Goal: Task Accomplishment & Management: Manage account settings

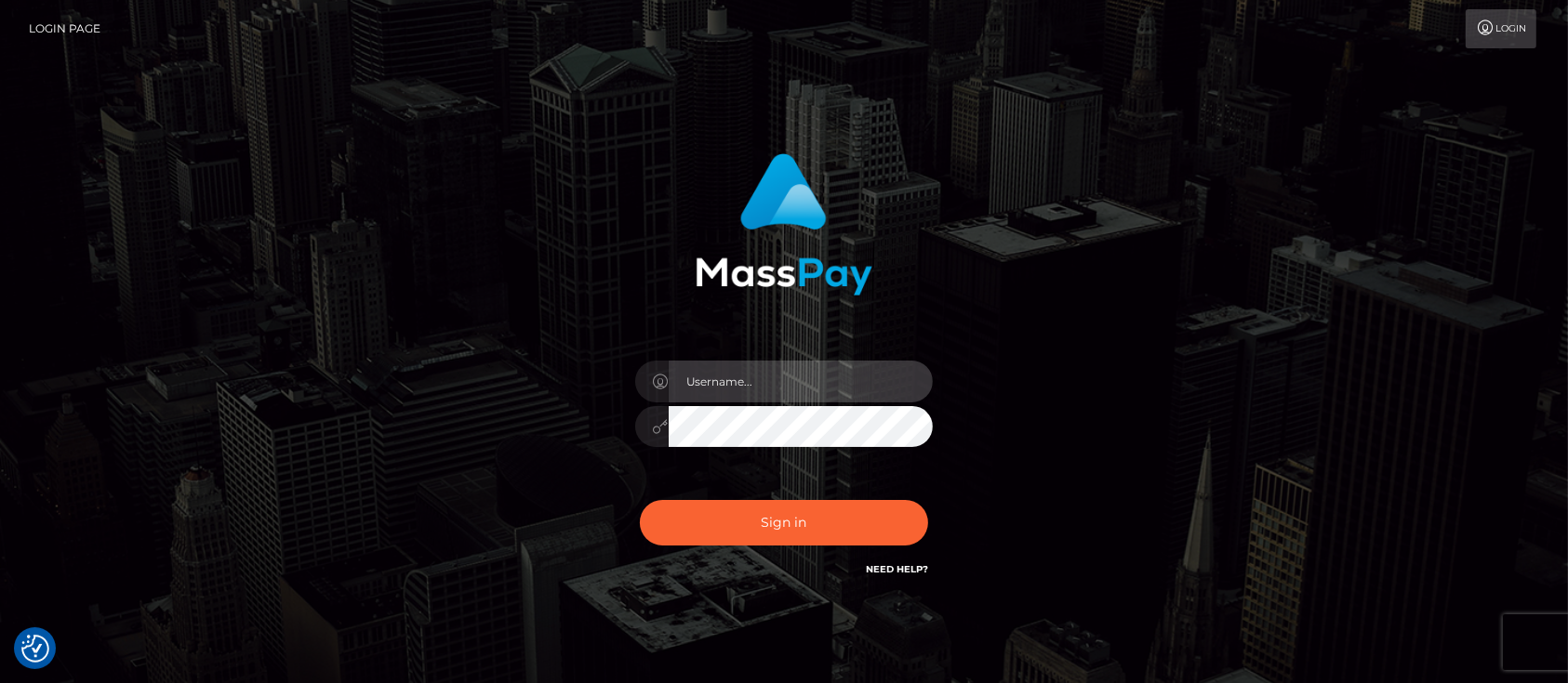
click at [826, 384] on input "text" at bounding box center [801, 381] width 264 height 42
type input "[PERSON_NAME].JPA"
click at [1029, 379] on div "[PERSON_NAME].JPA" at bounding box center [784, 376] width 516 height 473
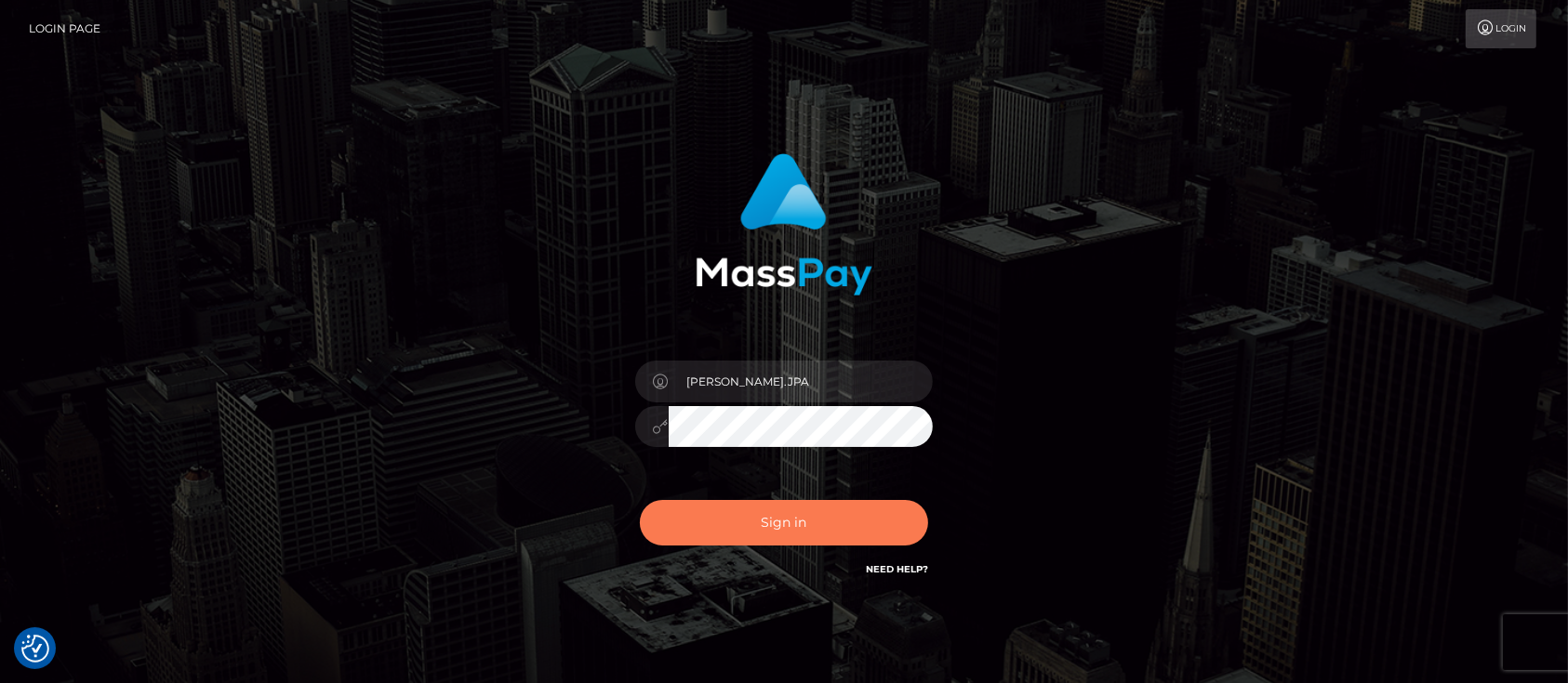
click at [827, 515] on button "Sign in" at bounding box center [784, 523] width 289 height 46
type input "[PERSON_NAME].JPA"
click at [862, 536] on button "Sign in" at bounding box center [784, 523] width 289 height 46
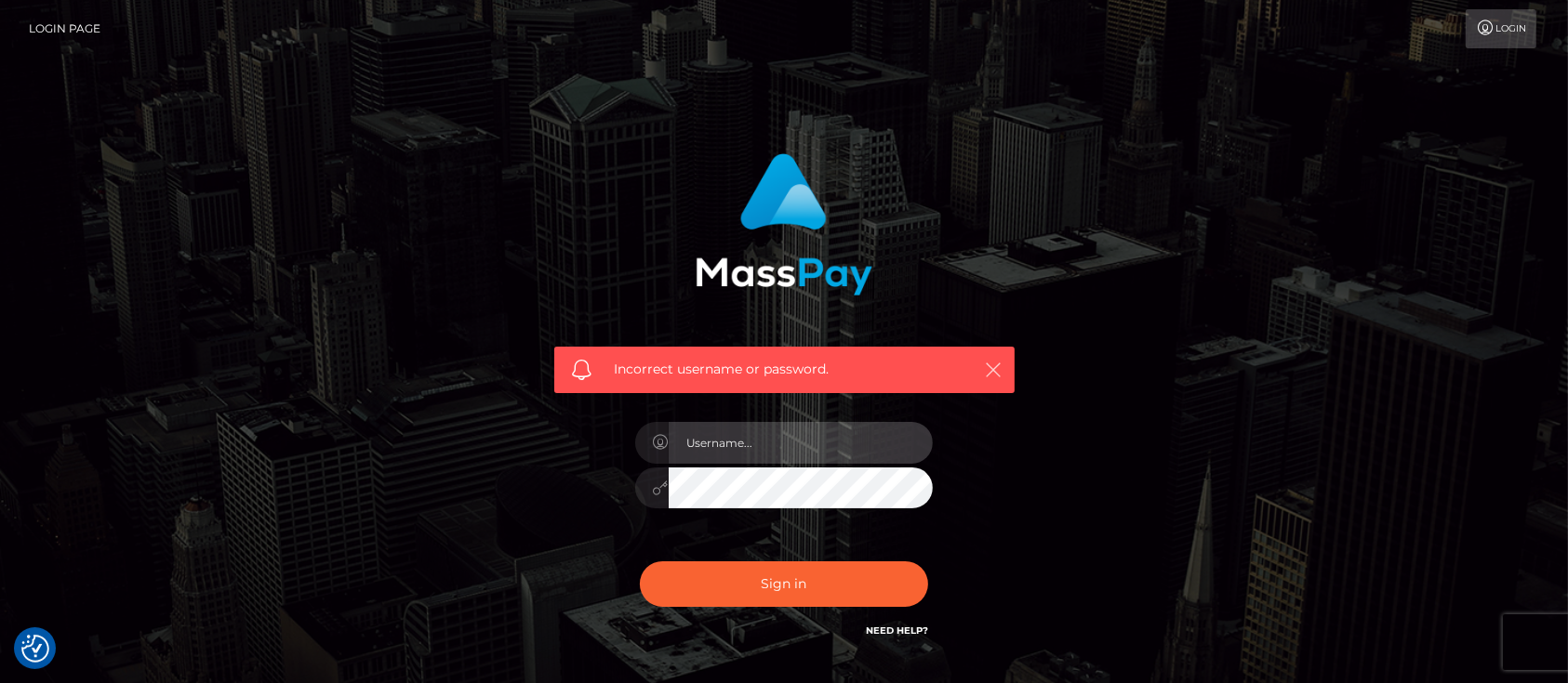
type input "[PERSON_NAME].JPA"
click at [986, 366] on icon "button" at bounding box center [994, 370] width 19 height 19
drag, startPoint x: 999, startPoint y: 366, endPoint x: 981, endPoint y: 382, distance: 24.1
click at [999, 366] on icon "button" at bounding box center [994, 370] width 19 height 19
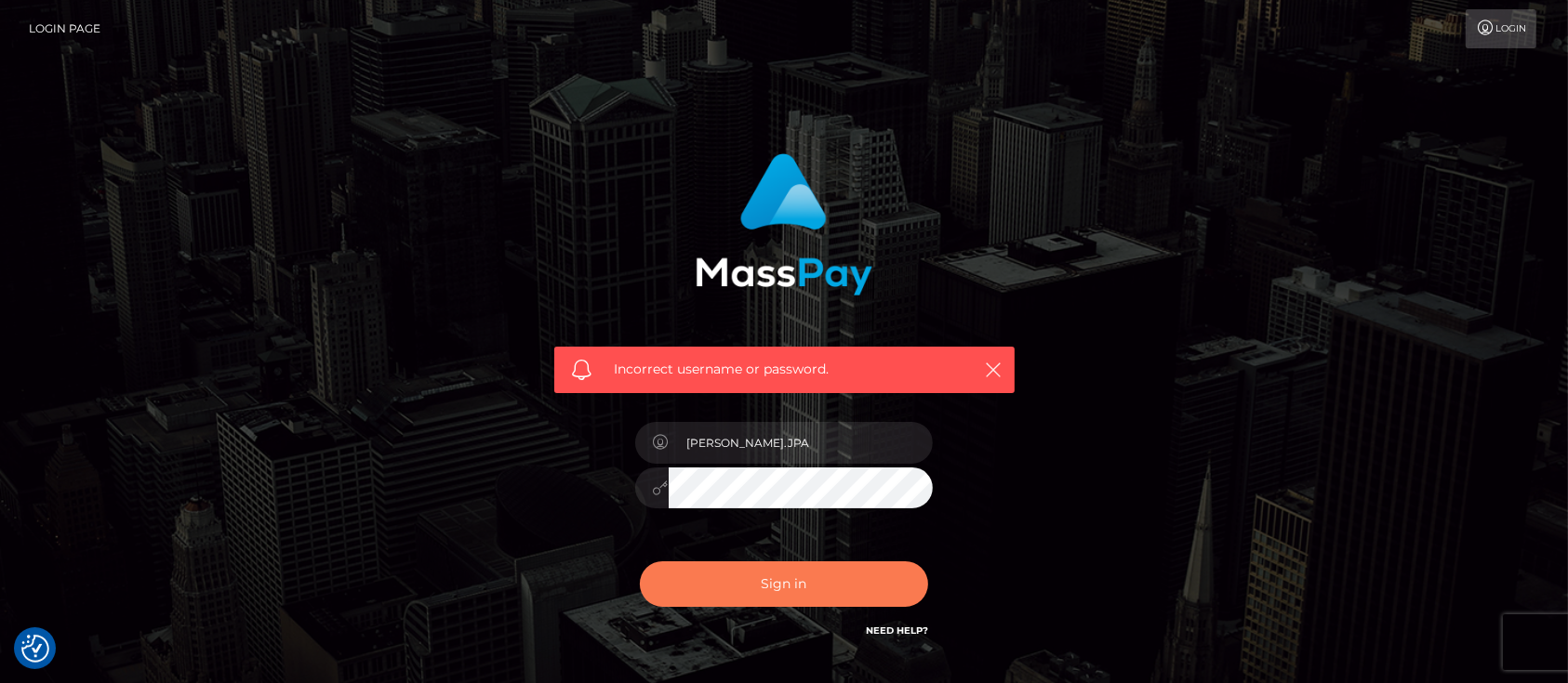
click at [838, 600] on button "Sign in" at bounding box center [784, 584] width 289 height 46
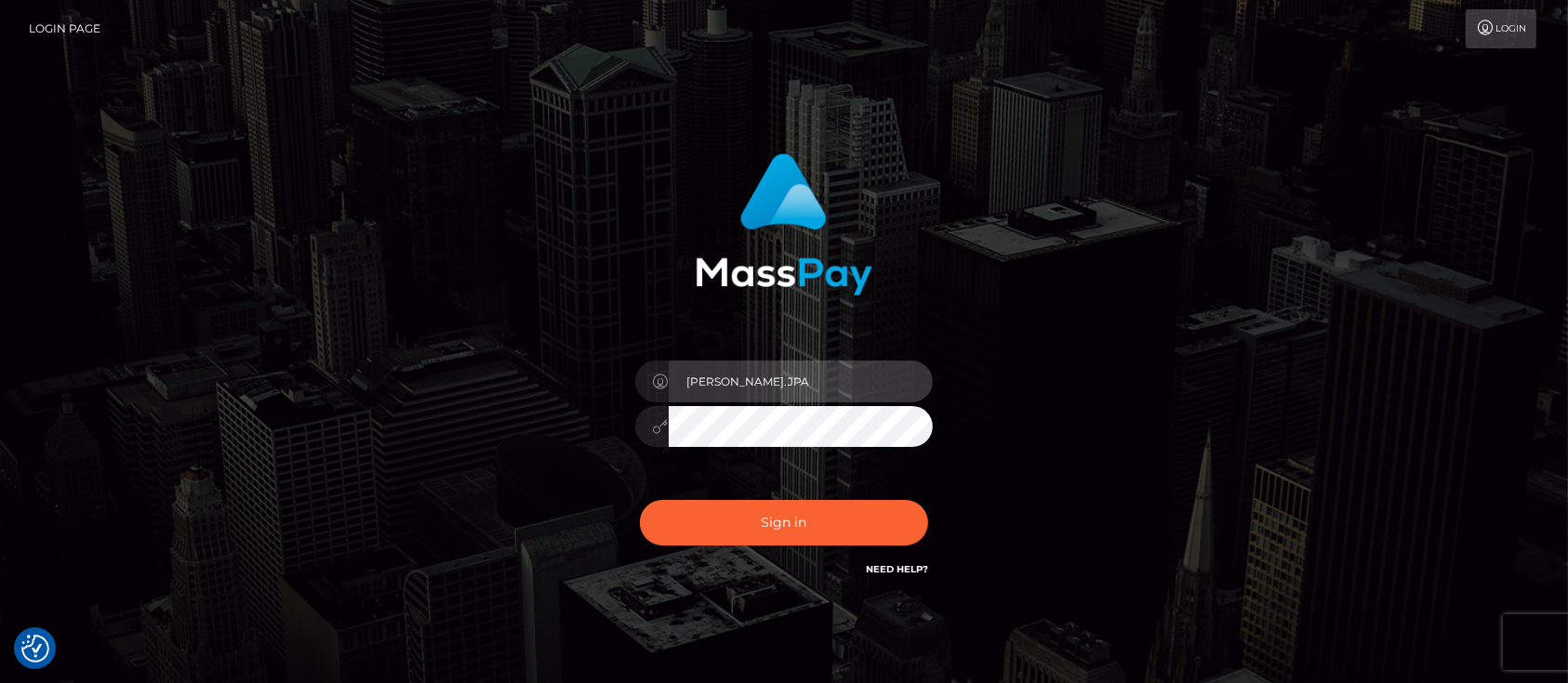
click at [769, 389] on input "[PERSON_NAME].JPA" at bounding box center [801, 381] width 264 height 42
drag, startPoint x: 769, startPoint y: 386, endPoint x: 593, endPoint y: 328, distance: 185.3
click at [593, 328] on div "[PERSON_NAME].JPA Sign in" at bounding box center [784, 366] width 488 height 454
type input "[PERSON_NAME][EMAIL_ADDRESS][PERSON_NAME][DOMAIN_NAME]"
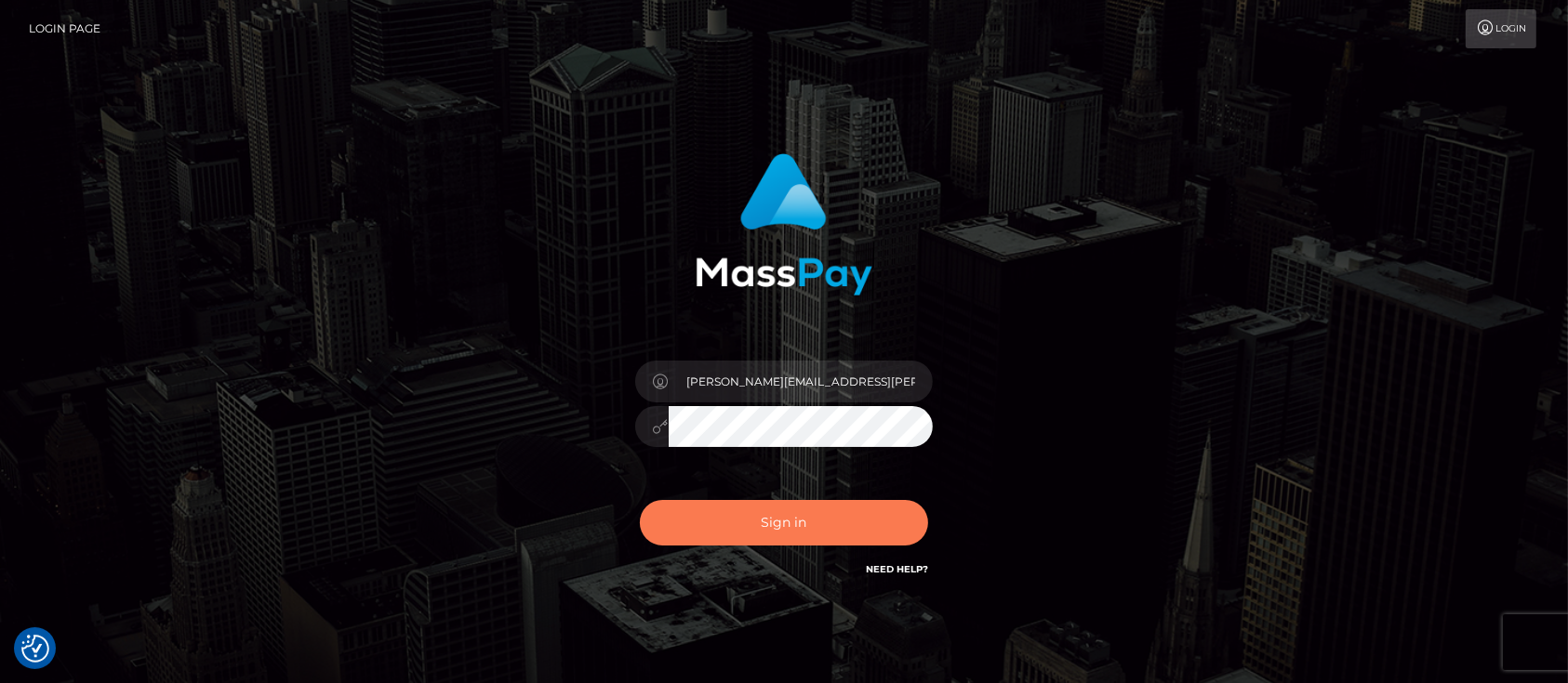
drag, startPoint x: 872, startPoint y: 519, endPoint x: 1002, endPoint y: 550, distance: 133.6
click at [872, 520] on button "Sign in" at bounding box center [784, 523] width 289 height 46
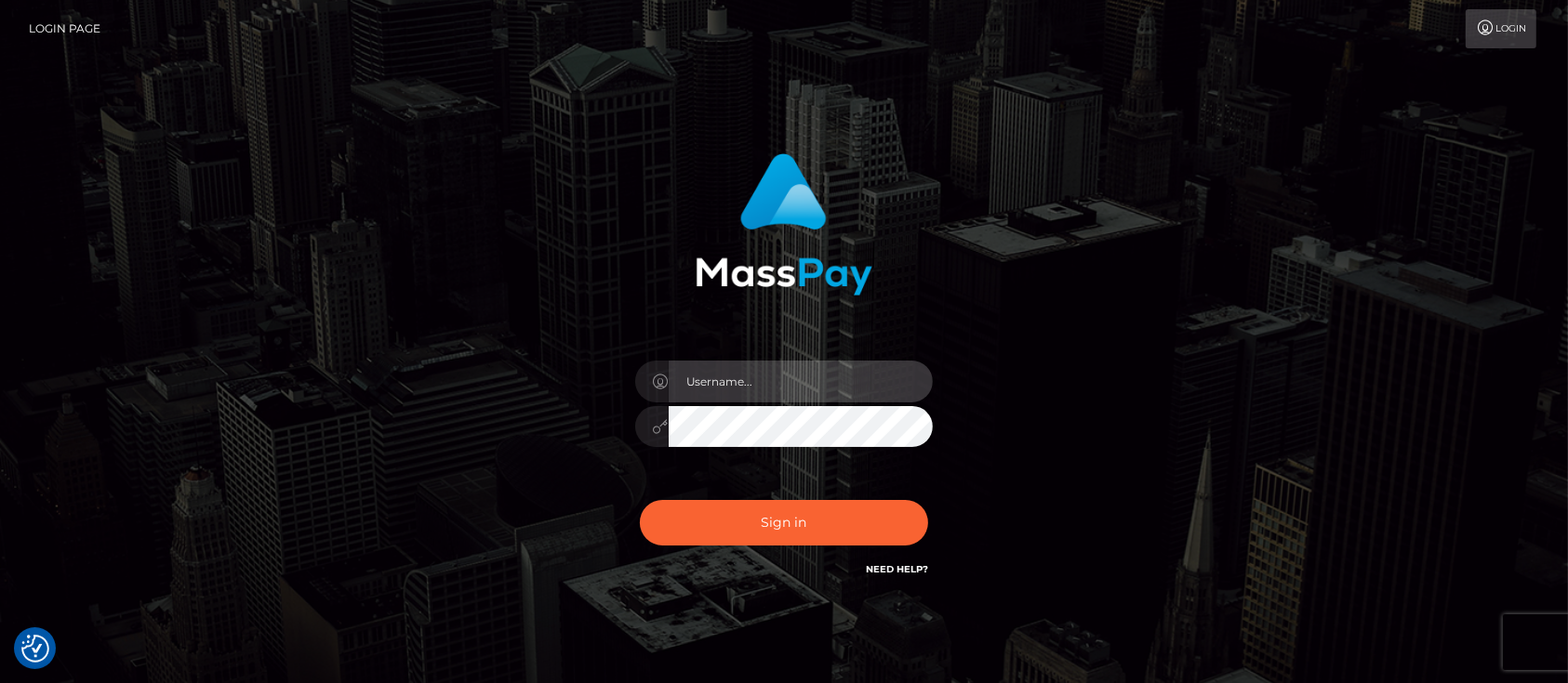
type input "[PERSON_NAME].JPA"
click at [1512, 27] on link "Login" at bounding box center [1501, 29] width 70 height 39
type input "[PERSON_NAME].JPA"
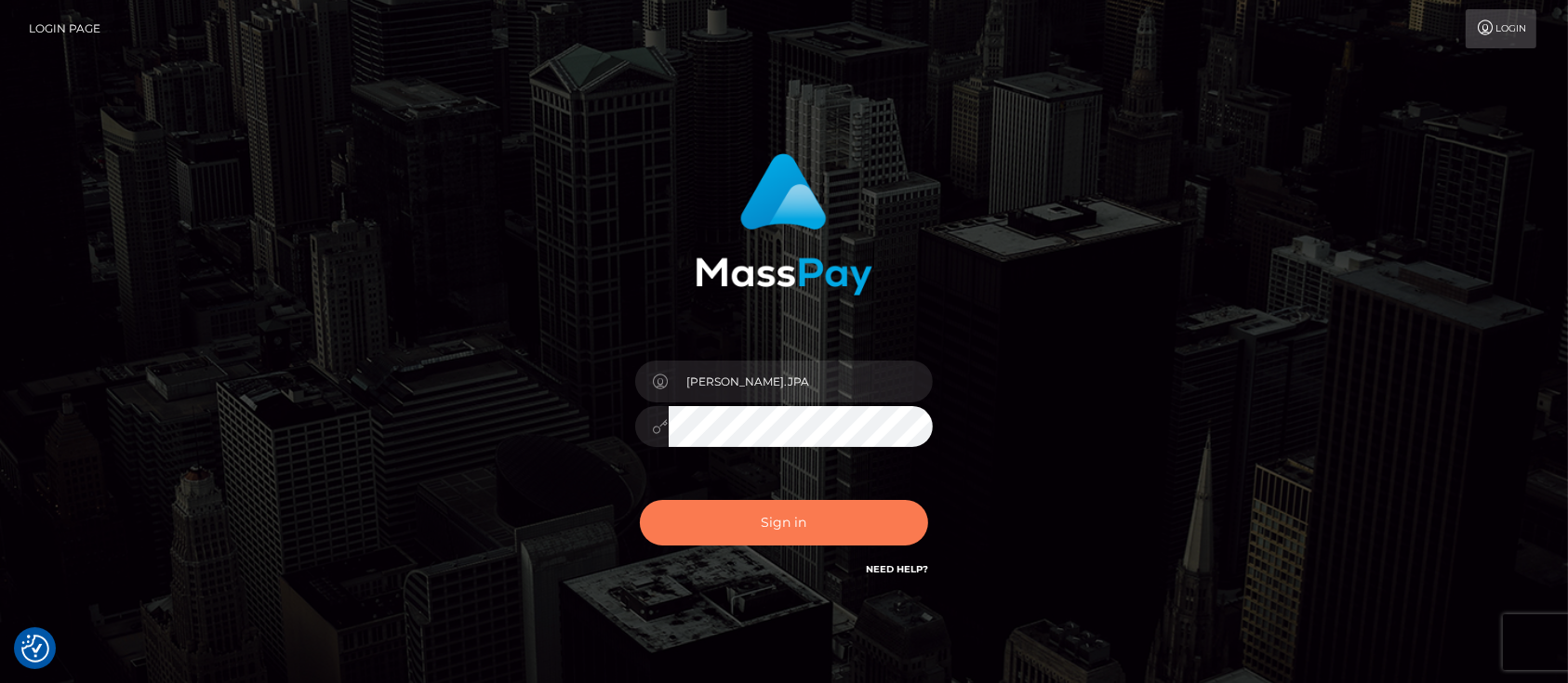
click at [832, 532] on button "Sign in" at bounding box center [784, 523] width 289 height 46
